Goal: Information Seeking & Learning: Check status

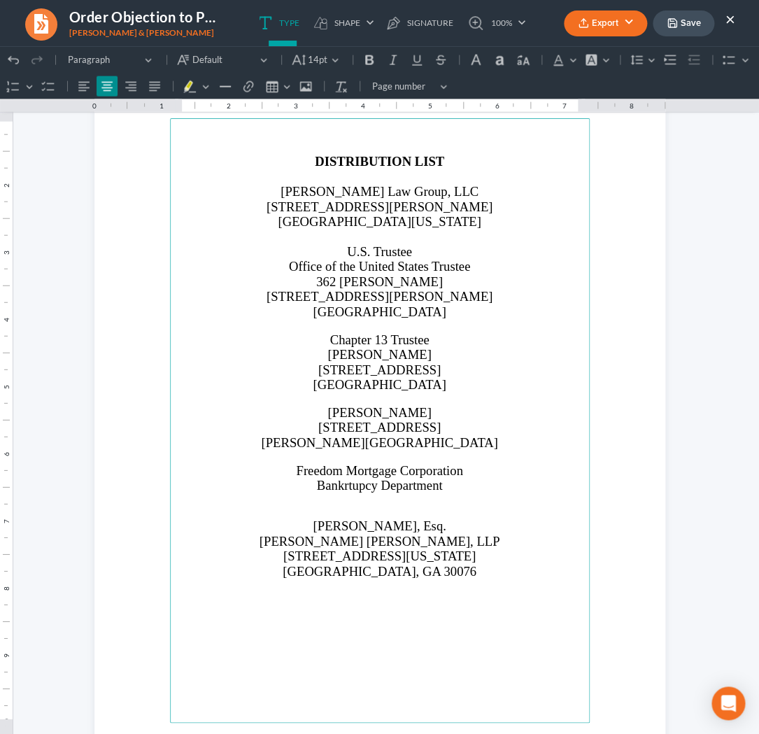
click at [698, 24] on button "Save" at bounding box center [684, 23] width 62 height 26
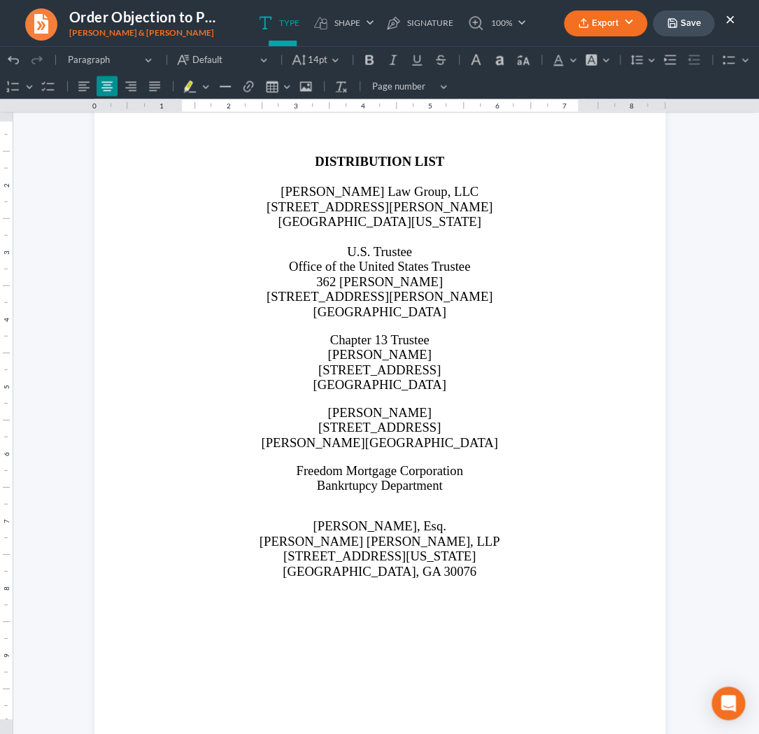
click at [734, 17] on button "×" at bounding box center [730, 18] width 10 height 17
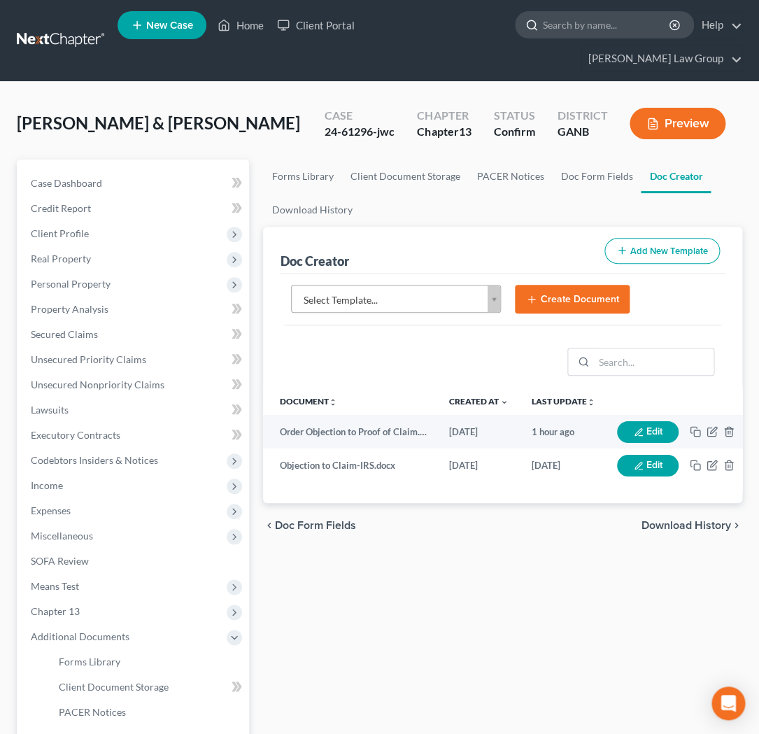
click at [543, 31] on input "search" at bounding box center [607, 25] width 128 height 26
type input "[PERSON_NAME]"
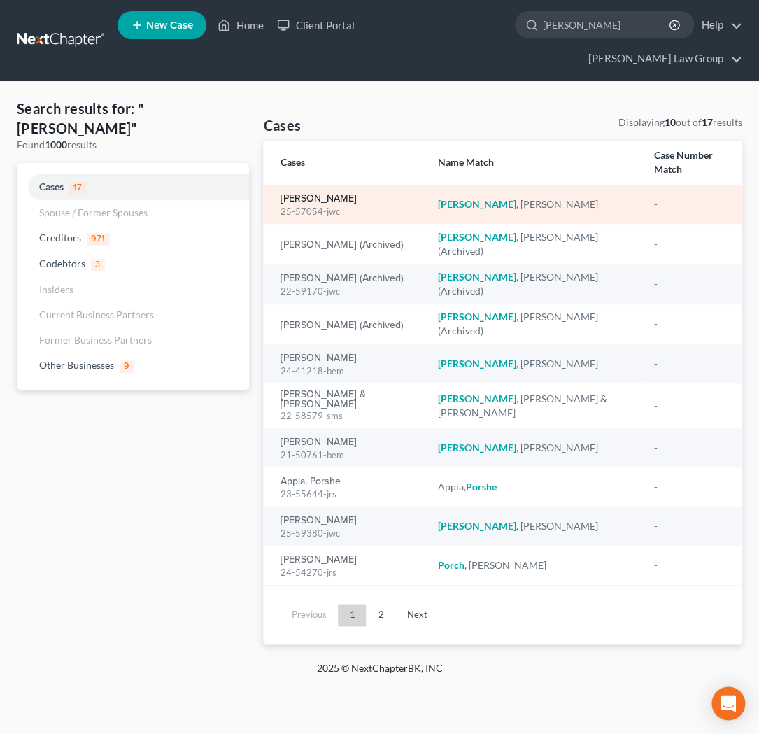
click at [320, 194] on link "[PERSON_NAME]" at bounding box center [318, 199] width 76 height 10
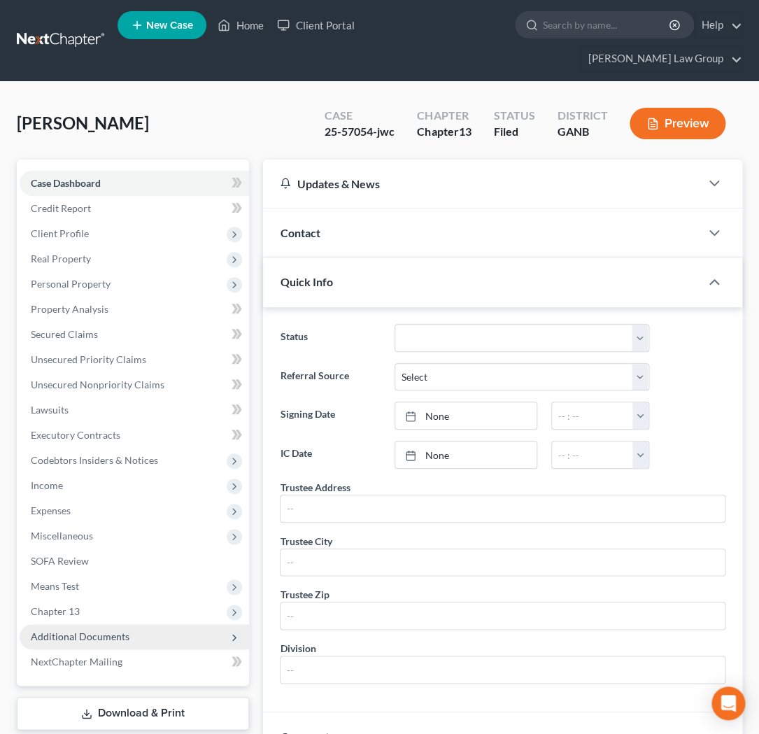
click at [96, 630] on span "Additional Documents" at bounding box center [80, 636] width 99 height 12
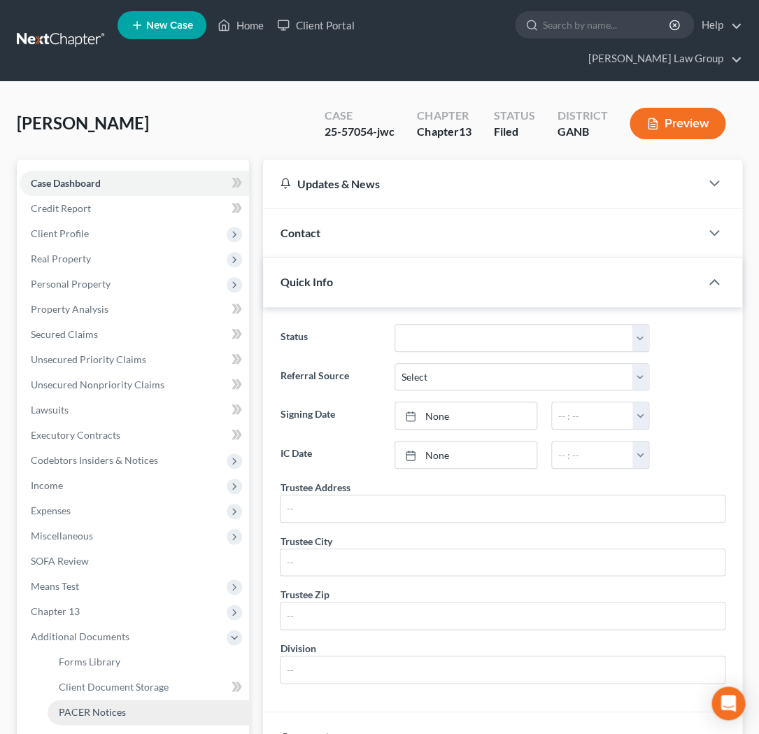
click at [101, 706] on span "PACER Notices" at bounding box center [92, 712] width 67 height 12
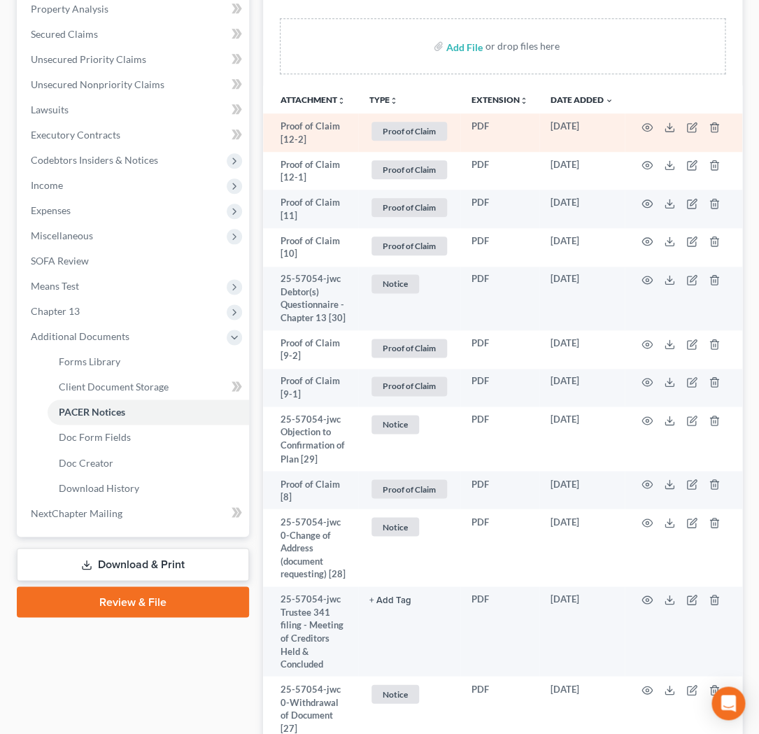
scroll to position [301, 0]
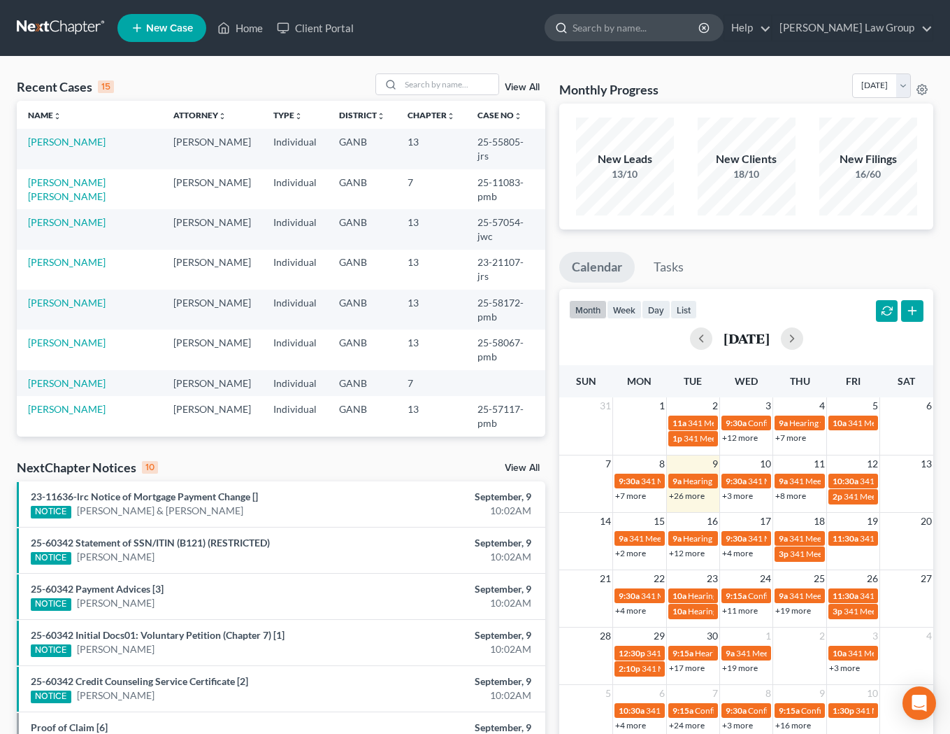
click at [641, 33] on input "search" at bounding box center [637, 28] width 128 height 26
type input "gray"
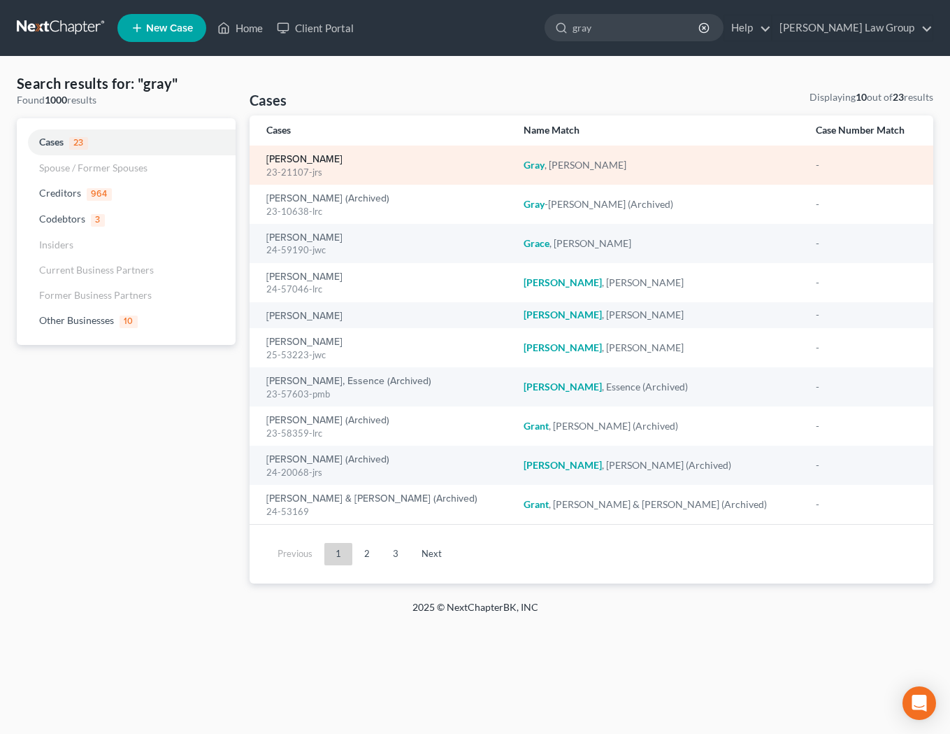
click at [295, 164] on link "Gray, Eric" at bounding box center [304, 160] width 76 height 10
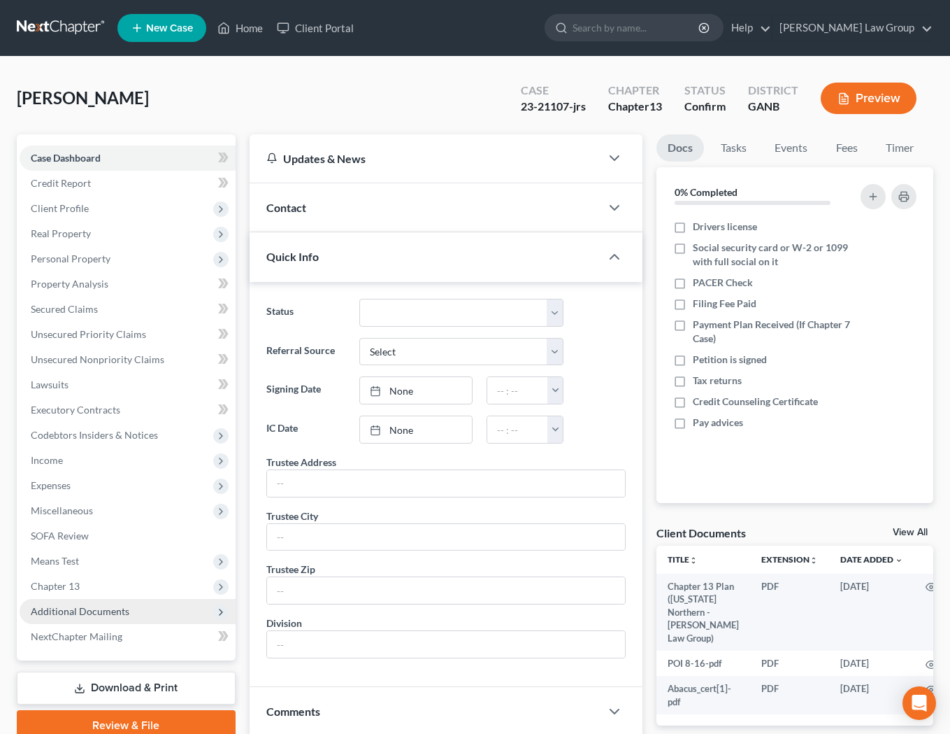
click at [129, 612] on span "Additional Documents" at bounding box center [128, 611] width 216 height 25
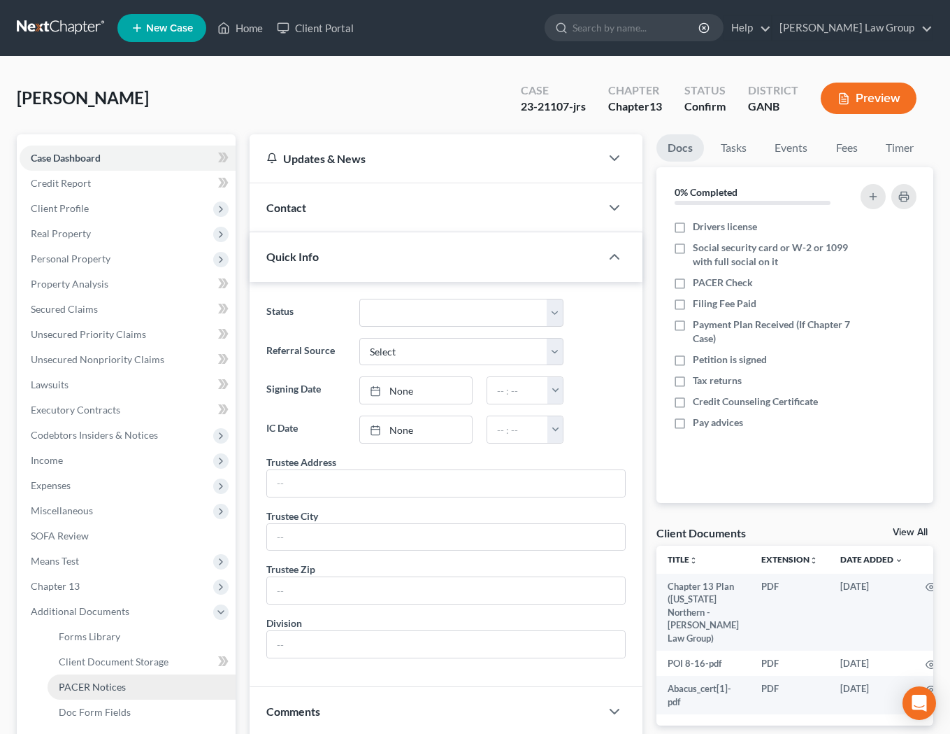
click at [135, 685] on link "PACER Notices" at bounding box center [142, 686] width 188 height 25
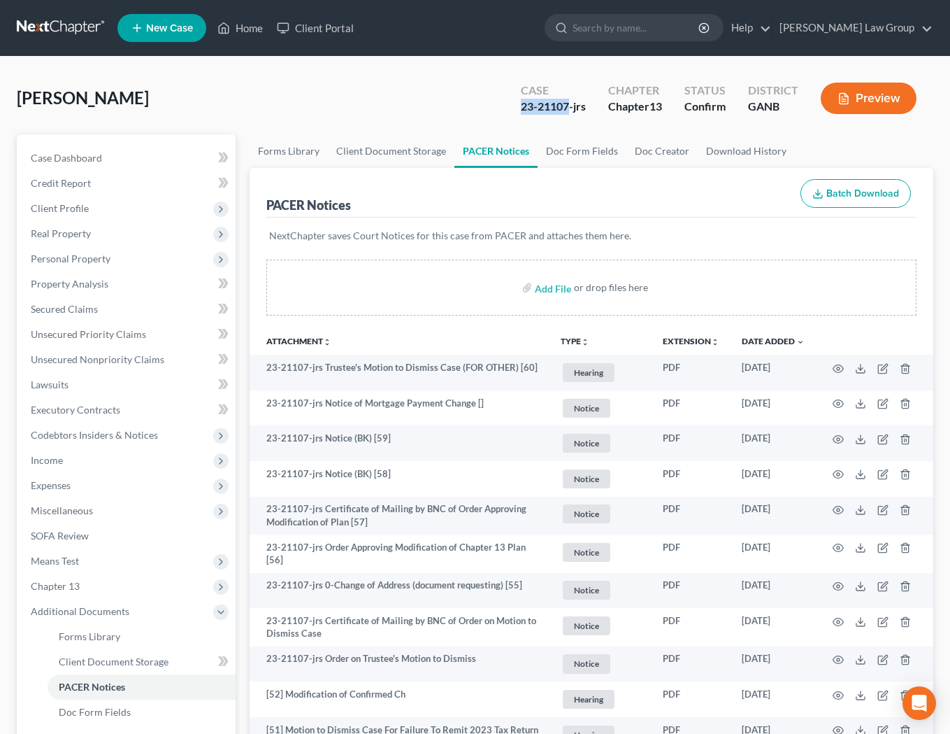
drag, startPoint x: 568, startPoint y: 105, endPoint x: 506, endPoint y: 111, distance: 62.5
click at [506, 111] on div "Case 23-21107-jrs Chapter Chapter 13 Status Confirm District GANB Preview" at bounding box center [718, 98] width 429 height 50
copy div "23-21107"
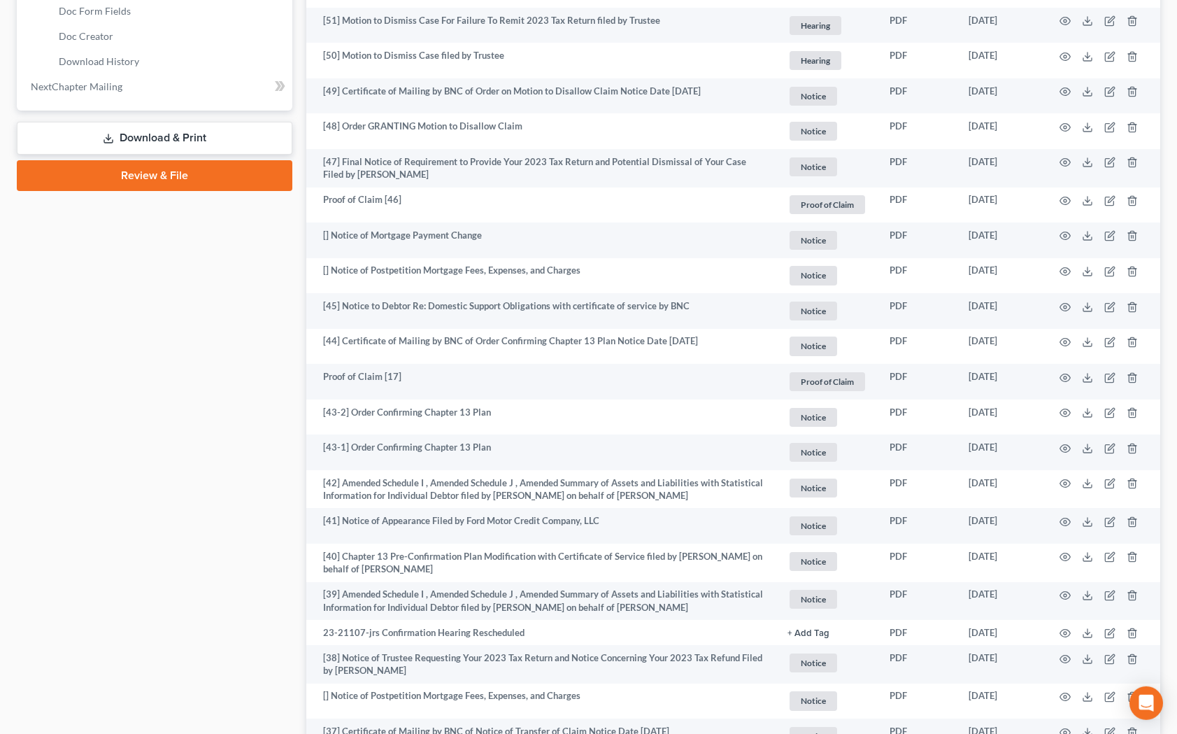
scroll to position [704, 0]
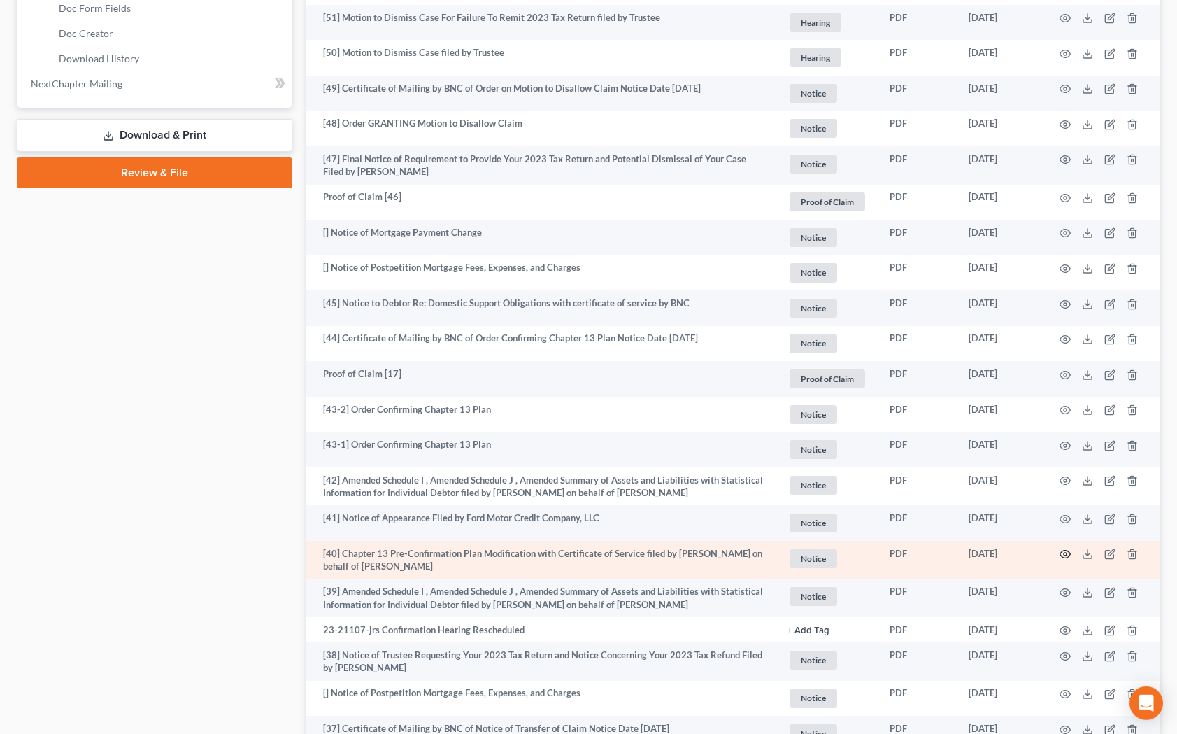
click at [735, 557] on icon "button" at bounding box center [1065, 554] width 10 height 8
